Goal: Transaction & Acquisition: Download file/media

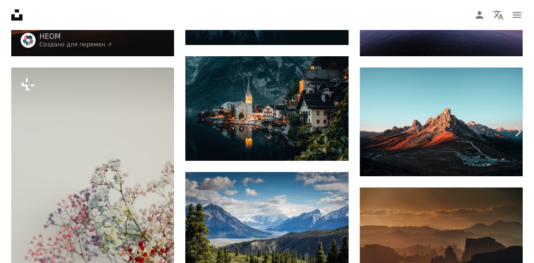
scroll to position [206, 0]
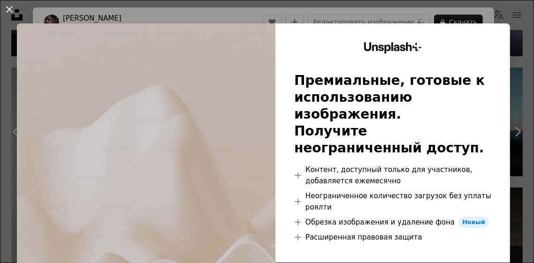
click at [8, 13] on button "An X shape" at bounding box center [9, 9] width 11 height 11
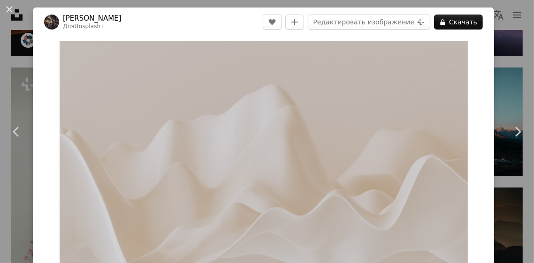
click at [13, 15] on button "An X shape" at bounding box center [9, 9] width 11 height 11
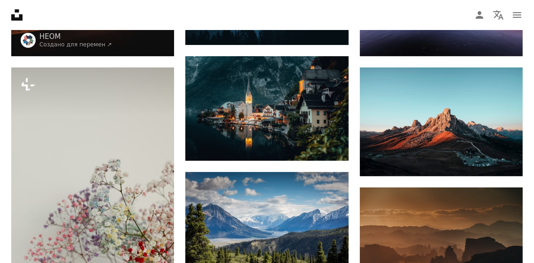
click at [11, 15] on icon at bounding box center [16, 14] width 11 height 11
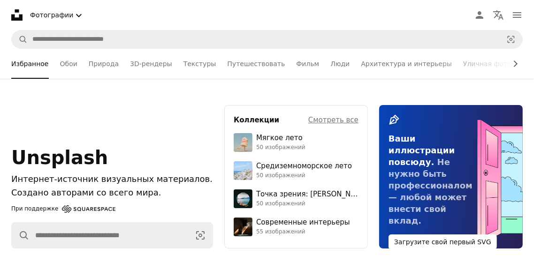
click at [70, 69] on link "Обои" at bounding box center [68, 64] width 17 height 30
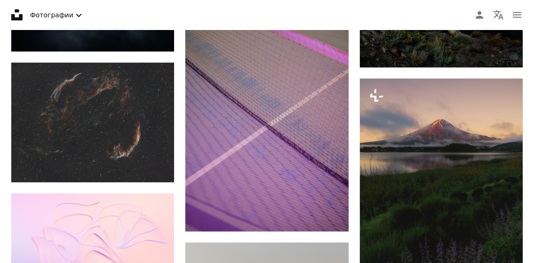
scroll to position [686, 0]
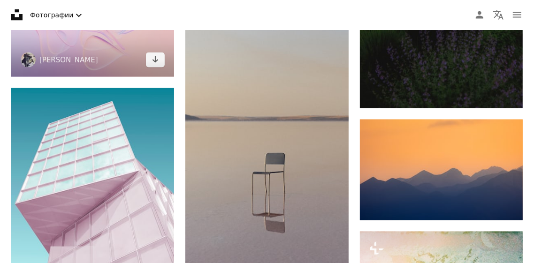
click at [62, 56] on img at bounding box center [92, 28] width 163 height 98
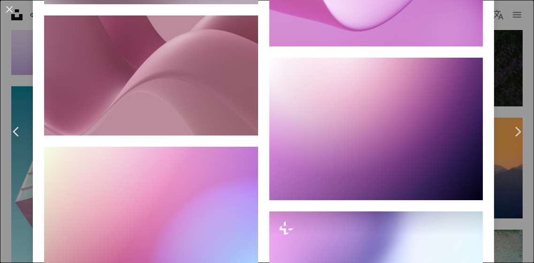
scroll to position [5619, 0]
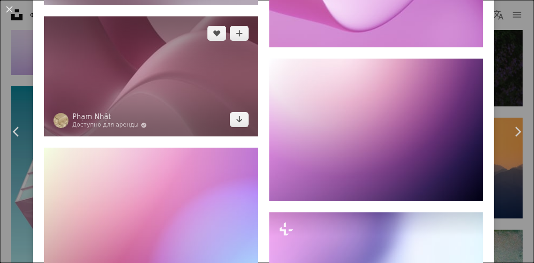
click at [96, 137] on img at bounding box center [151, 76] width 214 height 120
click at [242, 123] on icon "Скачать" at bounding box center [239, 119] width 6 height 7
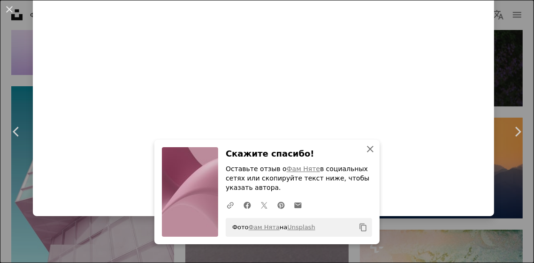
click at [371, 151] on icon "An X shape" at bounding box center [370, 149] width 11 height 11
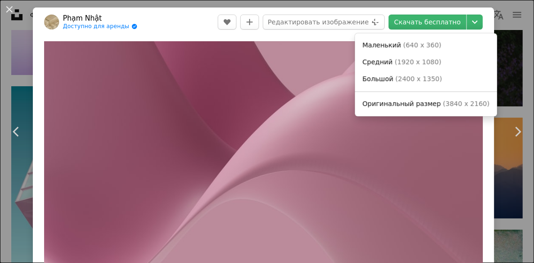
click at [462, 108] on span "Оригинальный размер ( 3840 x 2160 )" at bounding box center [425, 104] width 127 height 9
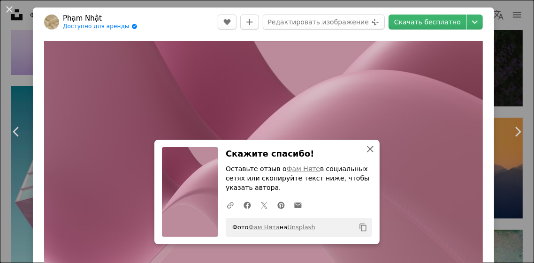
click at [371, 155] on button "An X shape Закрывать" at bounding box center [370, 149] width 19 height 19
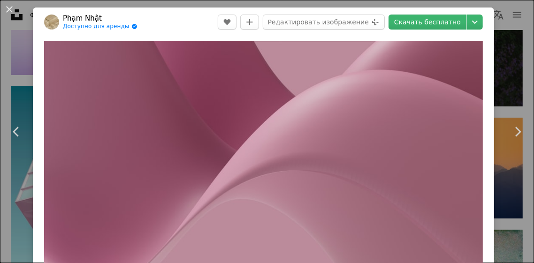
click at [453, 25] on font "Скачать бесплатно" at bounding box center [427, 22] width 67 height 8
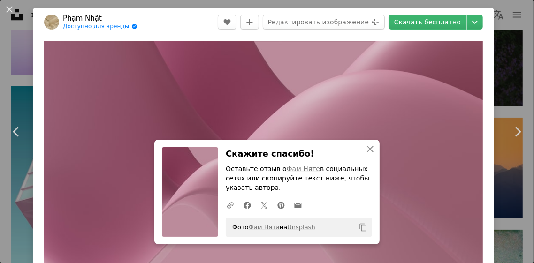
click at [482, 24] on icon "Chevron down" at bounding box center [474, 21] width 15 height 11
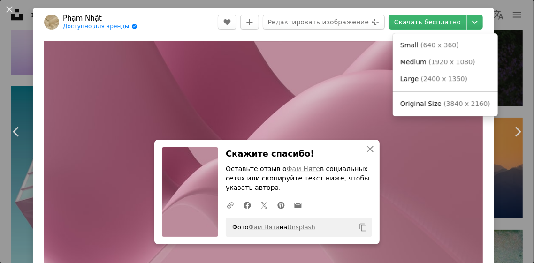
click at [463, 78] on link "Large ( 2400 x 1350 )" at bounding box center [446, 79] width 98 height 17
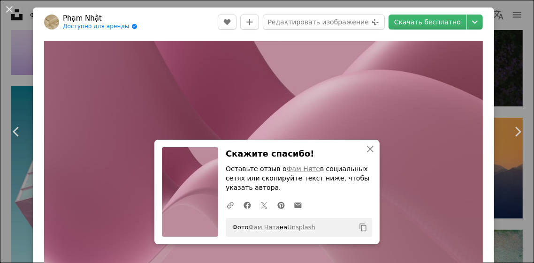
click at [444, 24] on font "Скачать бесплатно" at bounding box center [427, 22] width 67 height 8
click at [369, 153] on icon "An X shape" at bounding box center [370, 149] width 11 height 11
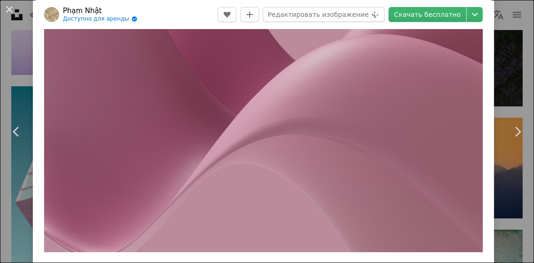
scroll to position [37, 0]
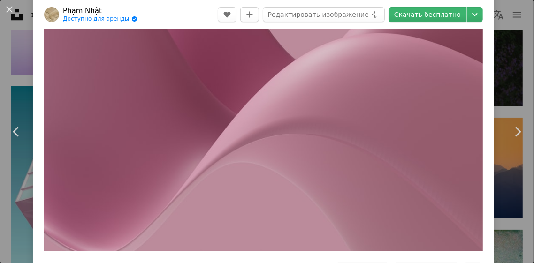
click at [314, 175] on img "Увеличить изображение" at bounding box center [263, 128] width 439 height 247
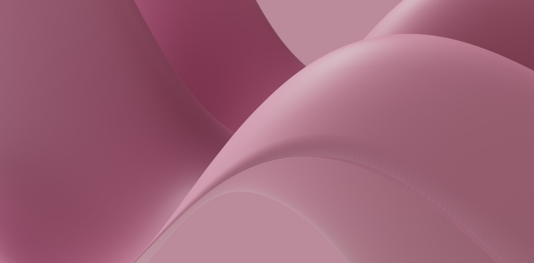
scroll to position [19, 0]
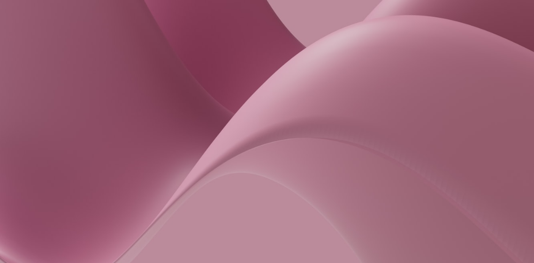
click at [419, 169] on img "Zoom out on this image" at bounding box center [267, 131] width 535 height 301
